Goal: Check status: Check status

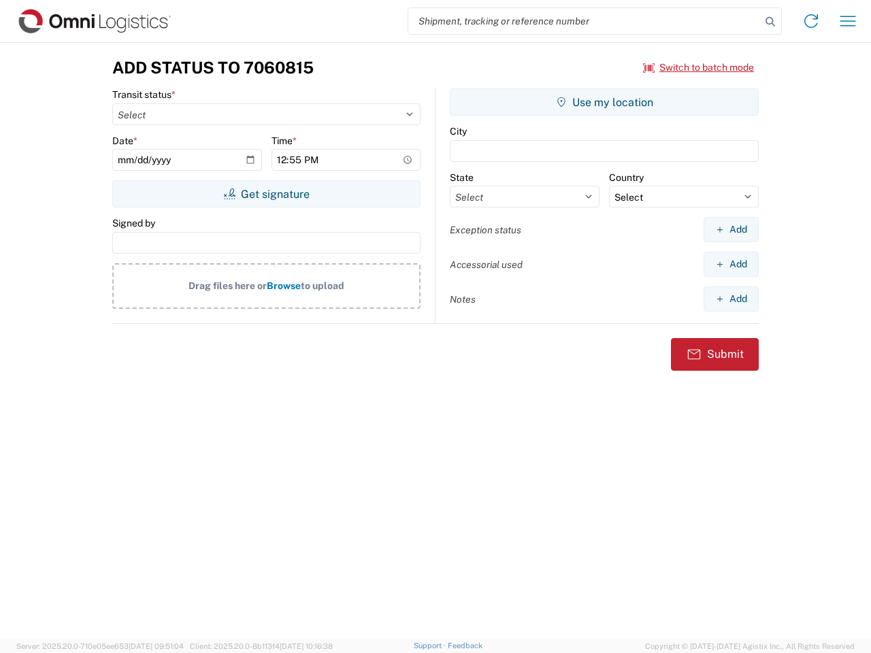
click at [584, 21] on input "search" at bounding box center [584, 21] width 352 height 26
click at [770, 22] on icon at bounding box center [770, 21] width 19 height 19
click at [811, 21] on icon at bounding box center [811, 21] width 22 height 22
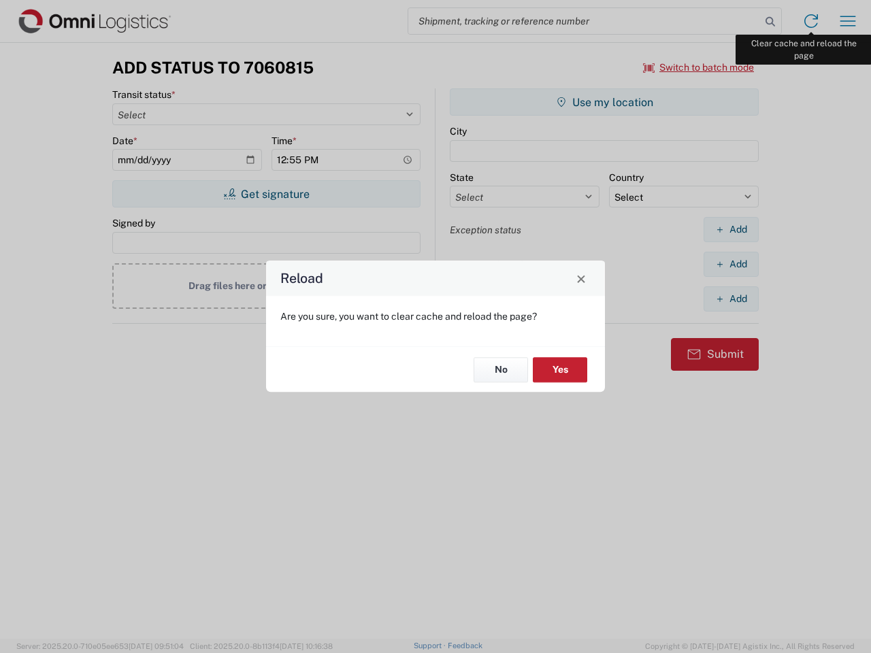
click at [848, 21] on div "Reload Are you sure, you want to clear cache and reload the page? No Yes" at bounding box center [435, 326] width 871 height 653
click at [699, 67] on div "Reload Are you sure, you want to clear cache and reload the page? No Yes" at bounding box center [435, 326] width 871 height 653
click at [266, 194] on div "Reload Are you sure, you want to clear cache and reload the page? No Yes" at bounding box center [435, 326] width 871 height 653
click at [604, 102] on div "Reload Are you sure, you want to clear cache and reload the page? No Yes" at bounding box center [435, 326] width 871 height 653
click at [731, 229] on div "Reload Are you sure, you want to clear cache and reload the page? No Yes" at bounding box center [435, 326] width 871 height 653
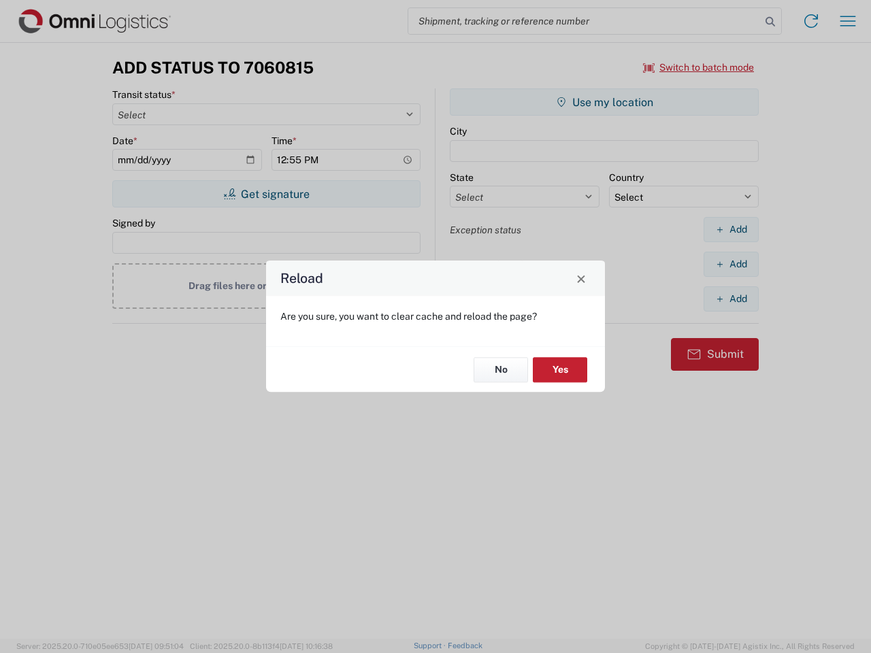
click at [731, 264] on div "Reload Are you sure, you want to clear cache and reload the page? No Yes" at bounding box center [435, 326] width 871 height 653
click at [731, 299] on div "Reload Are you sure, you want to clear cache and reload the page? No Yes" at bounding box center [435, 326] width 871 height 653
